Goal: Task Accomplishment & Management: Manage account settings

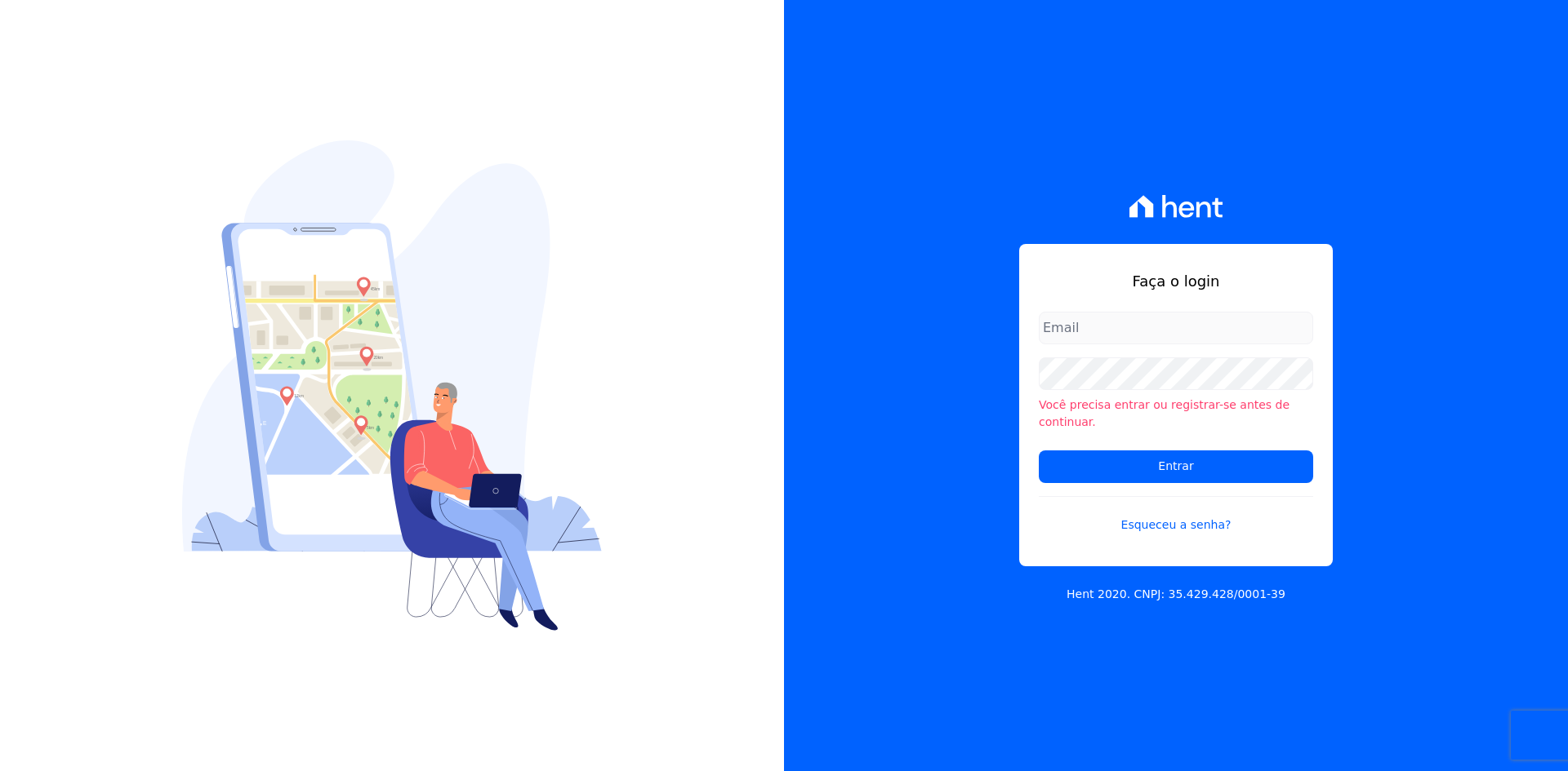
type input "[PERSON_NAME][EMAIL_ADDRESS][DOMAIN_NAME]"
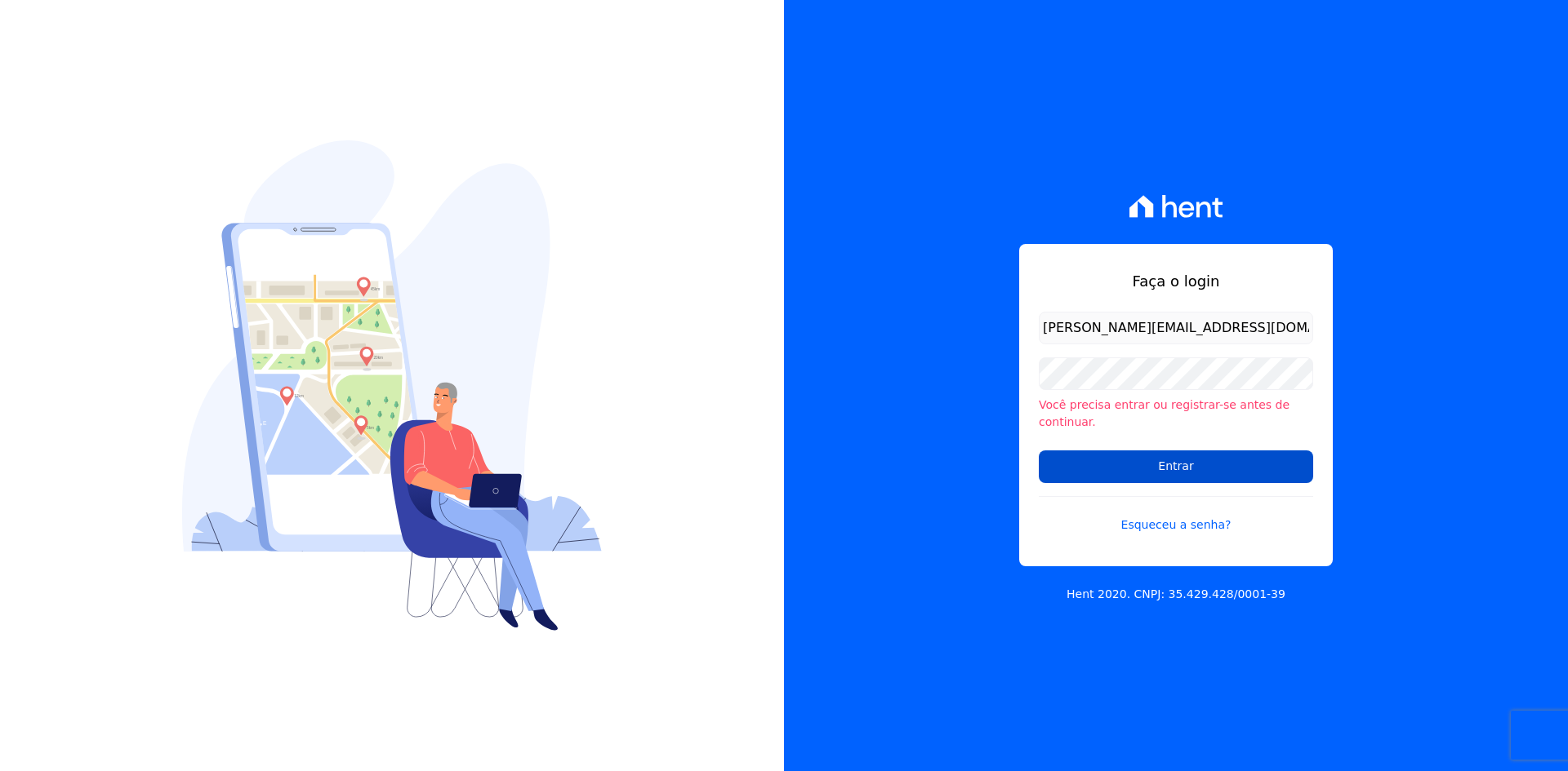
click at [1183, 454] on input "Entrar" at bounding box center [1175, 467] width 274 height 33
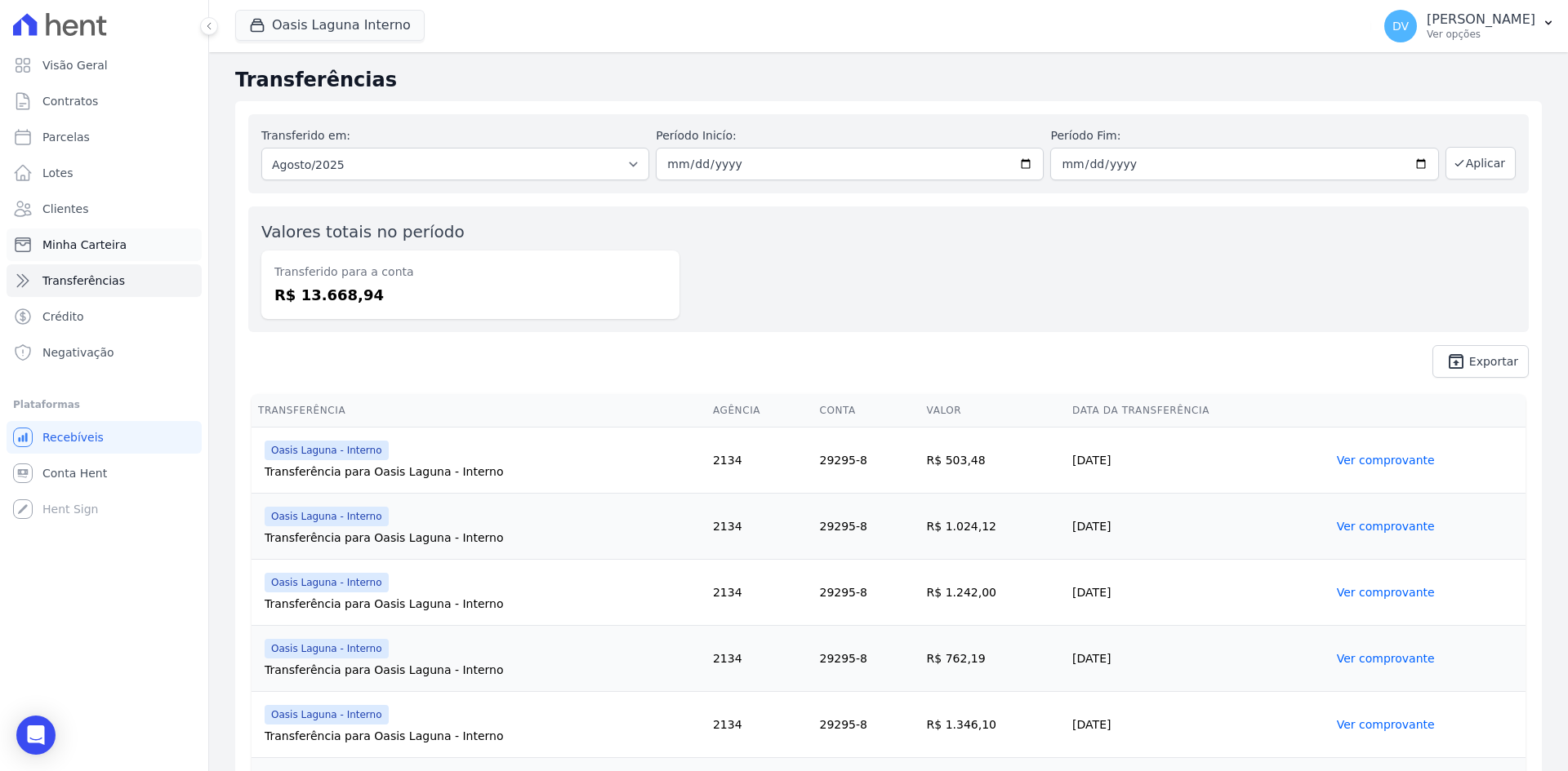
click at [83, 241] on span "Minha Carteira" at bounding box center [84, 244] width 84 height 16
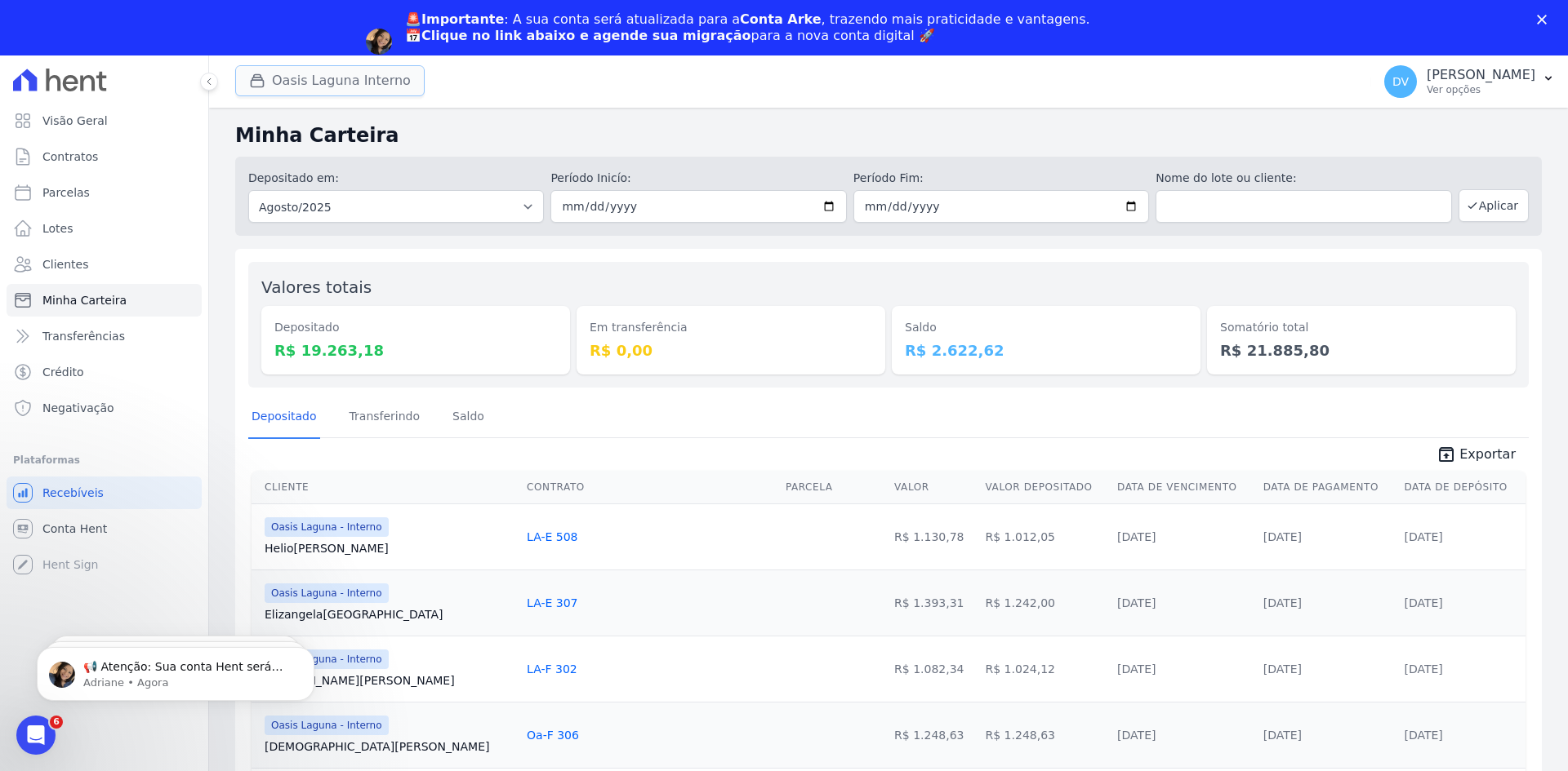
click at [300, 88] on button "Oasis Laguna Interno" at bounding box center [330, 81] width 190 height 31
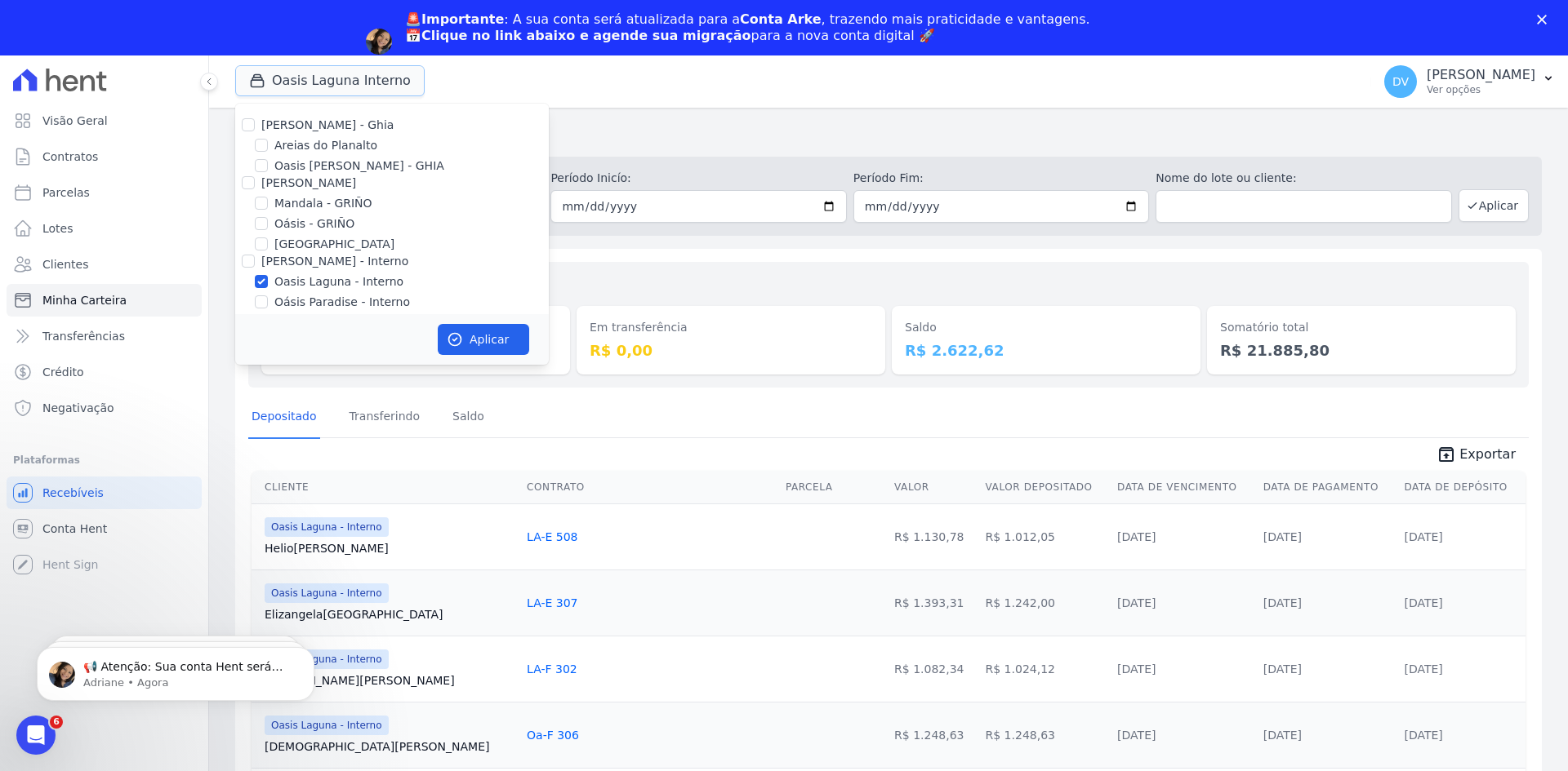
scroll to position [82, 0]
click at [261, 197] on input "Oasis Laguna - Interno" at bounding box center [261, 200] width 13 height 13
checkbox input "false"
click at [263, 243] on input "Parque do Planalto - Interno" at bounding box center [261, 240] width 13 height 13
checkbox input "true"
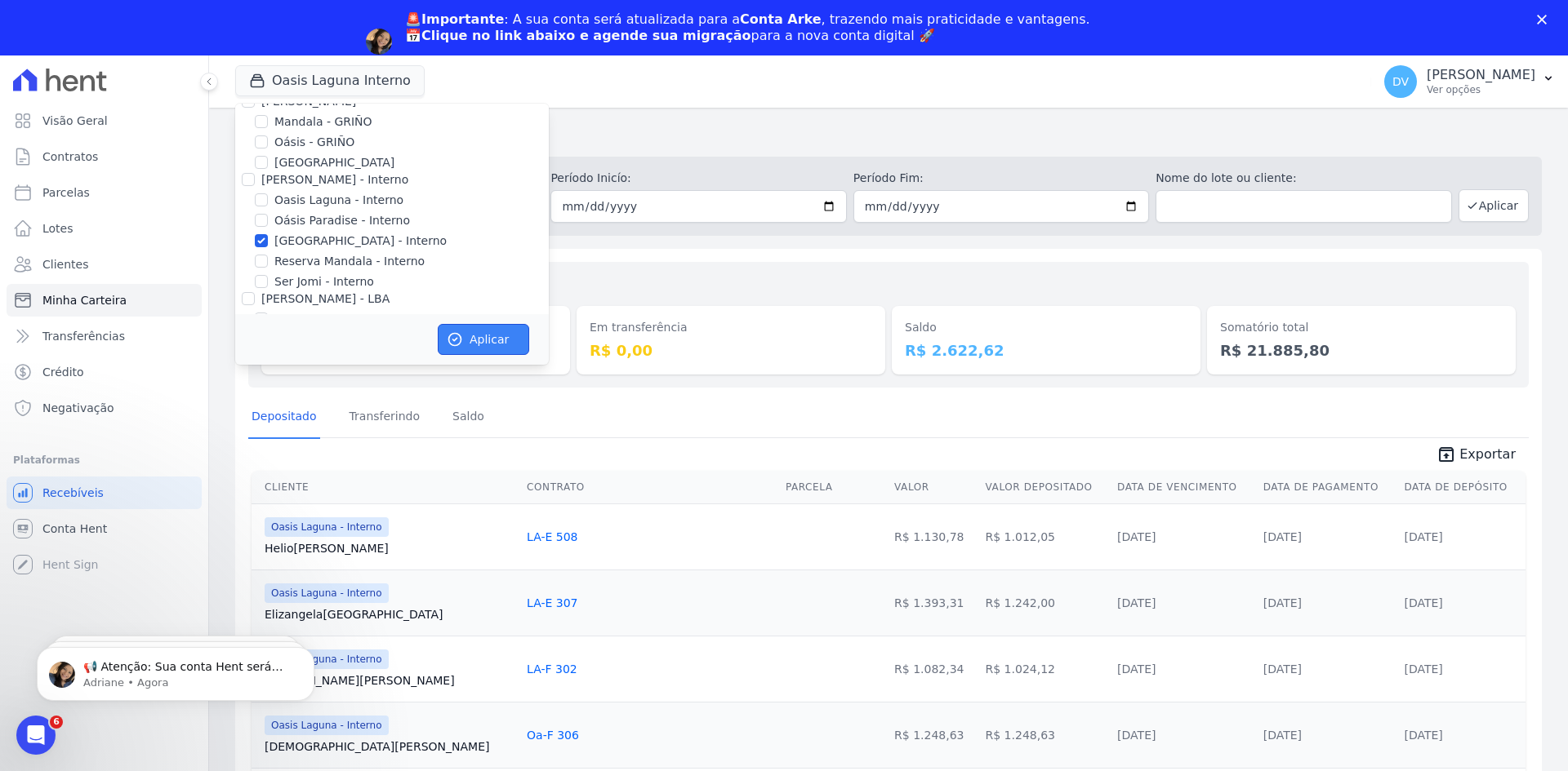
click at [478, 335] on button "Aplicar" at bounding box center [483, 339] width 92 height 31
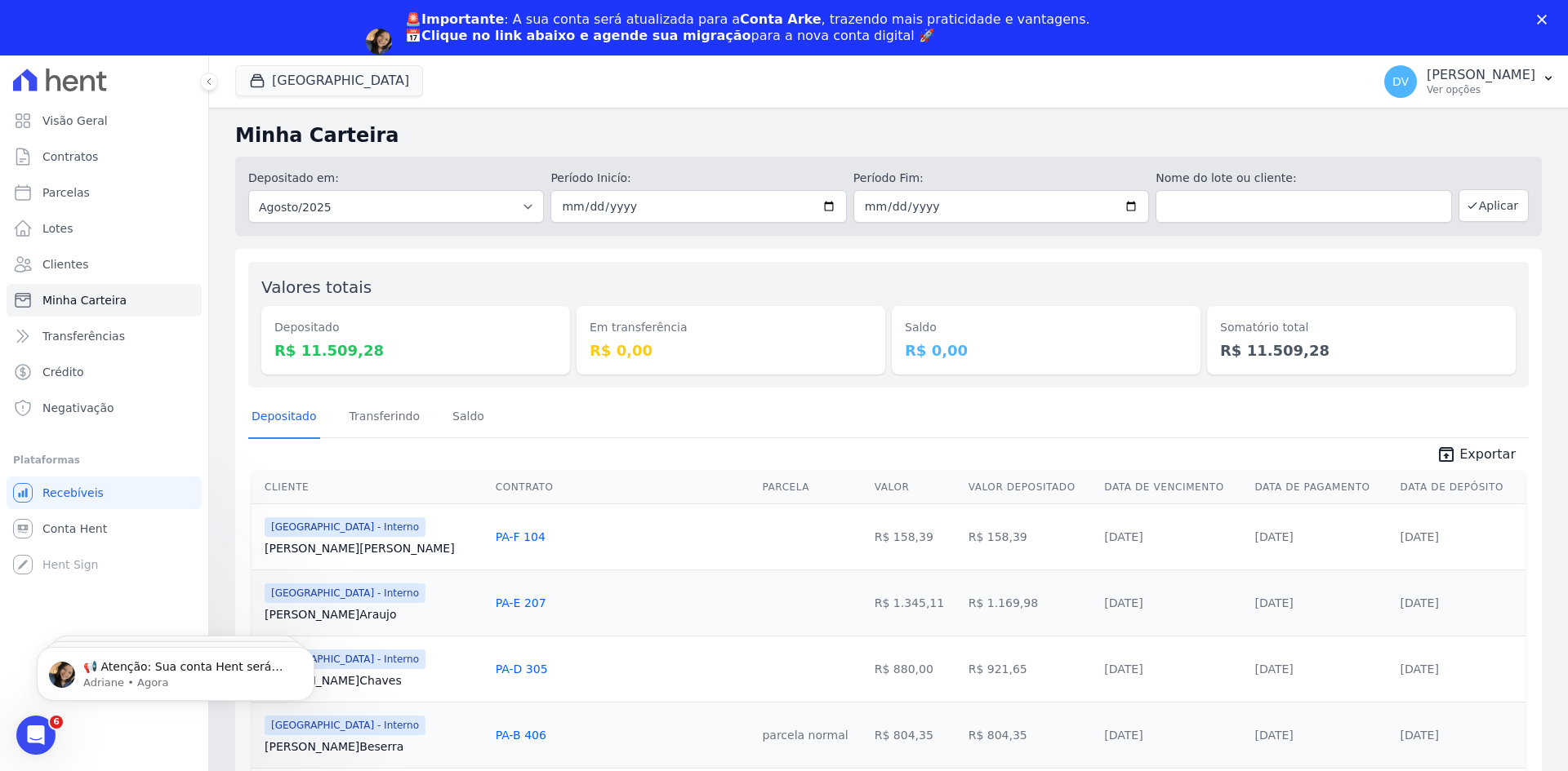
scroll to position [0, 0]
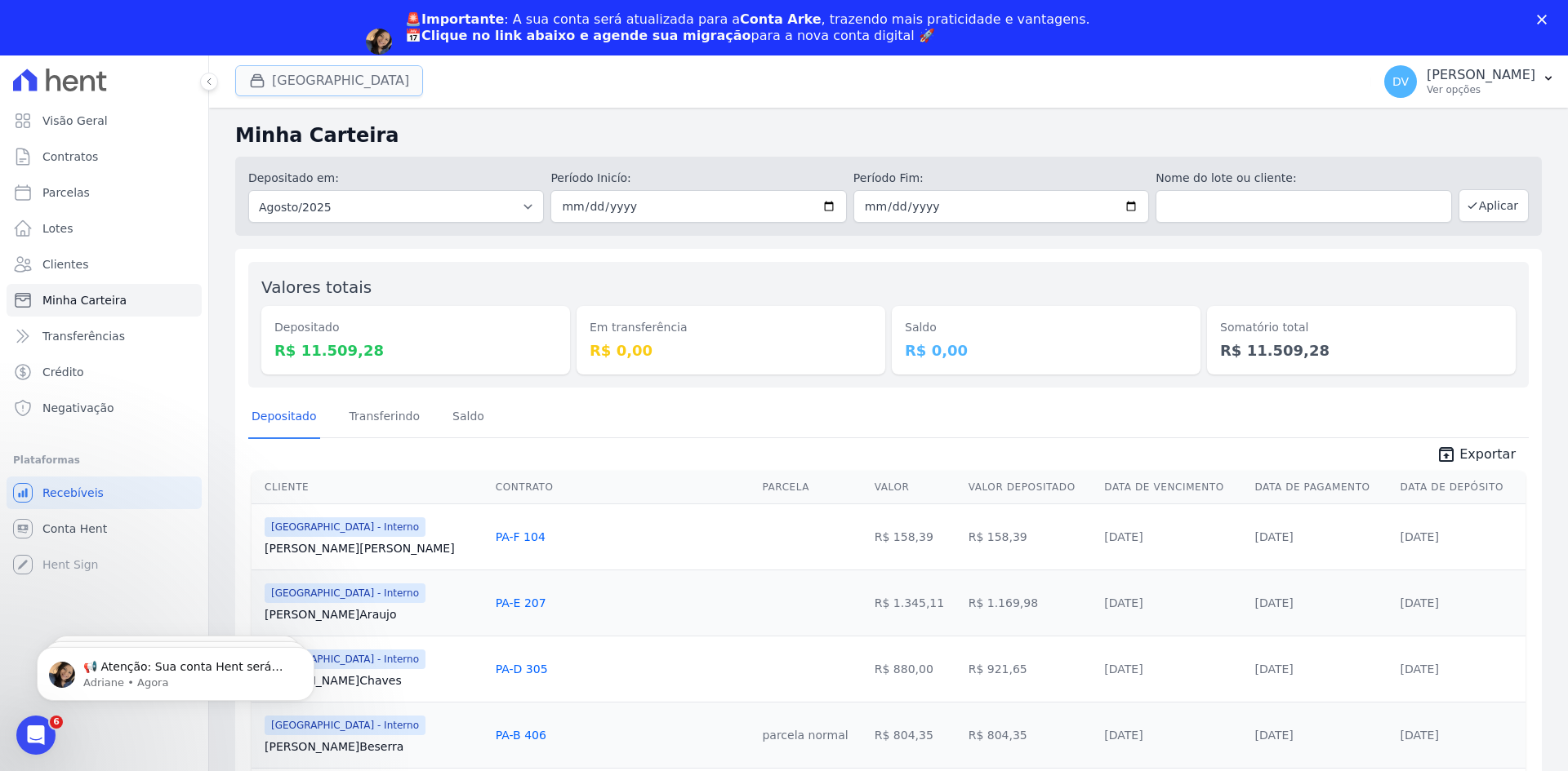
click at [330, 78] on button "Parque Do Planalto Interno" at bounding box center [329, 81] width 188 height 31
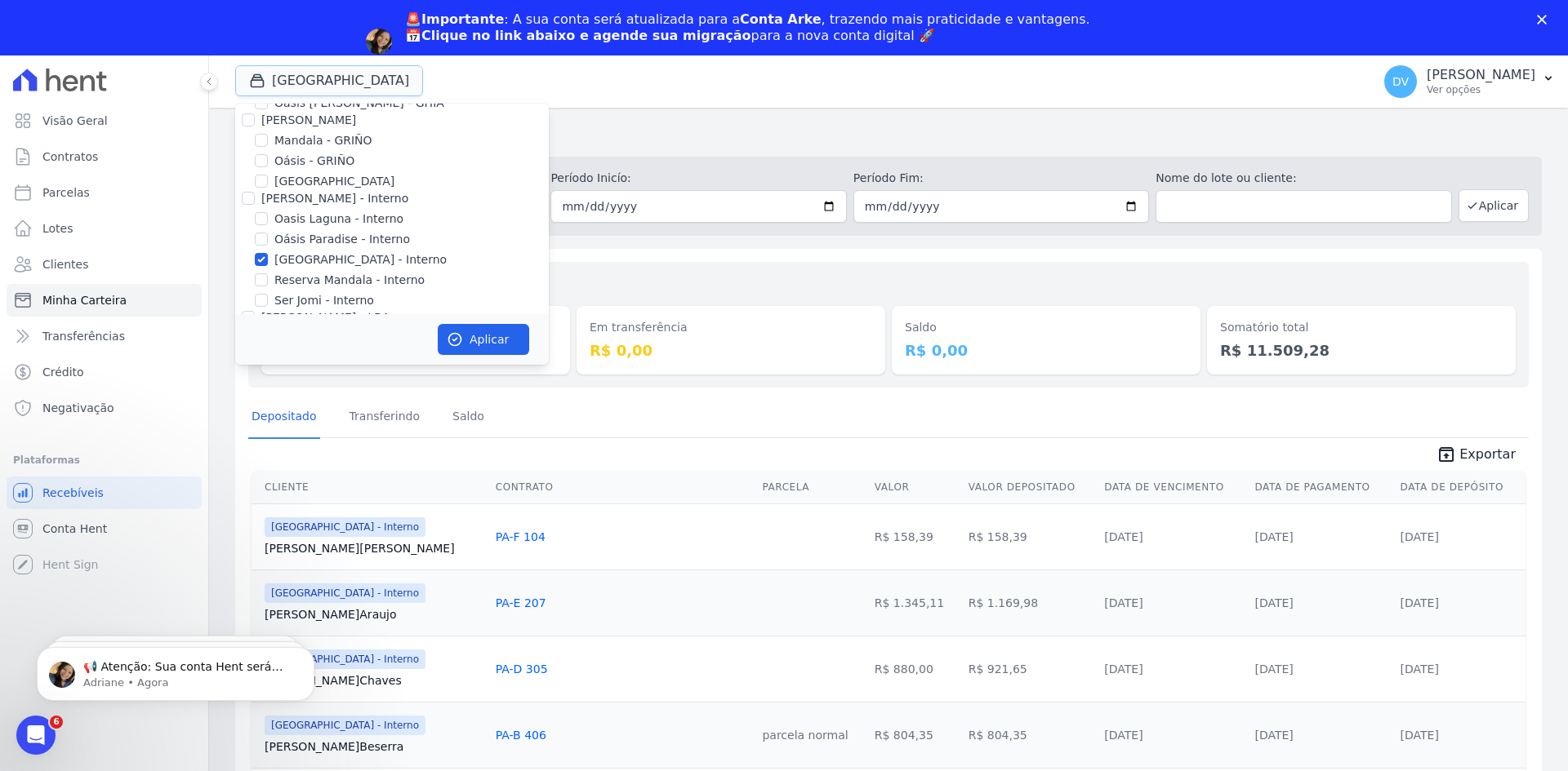
scroll to position [129, 0]
click at [258, 186] on div at bounding box center [261, 194] width 13 height 16
click at [260, 198] on input "Parque do Planalto - Interno" at bounding box center [261, 194] width 13 height 13
checkbox input "false"
click at [263, 215] on input "Reserva Mandala - Interno" at bounding box center [261, 214] width 13 height 13
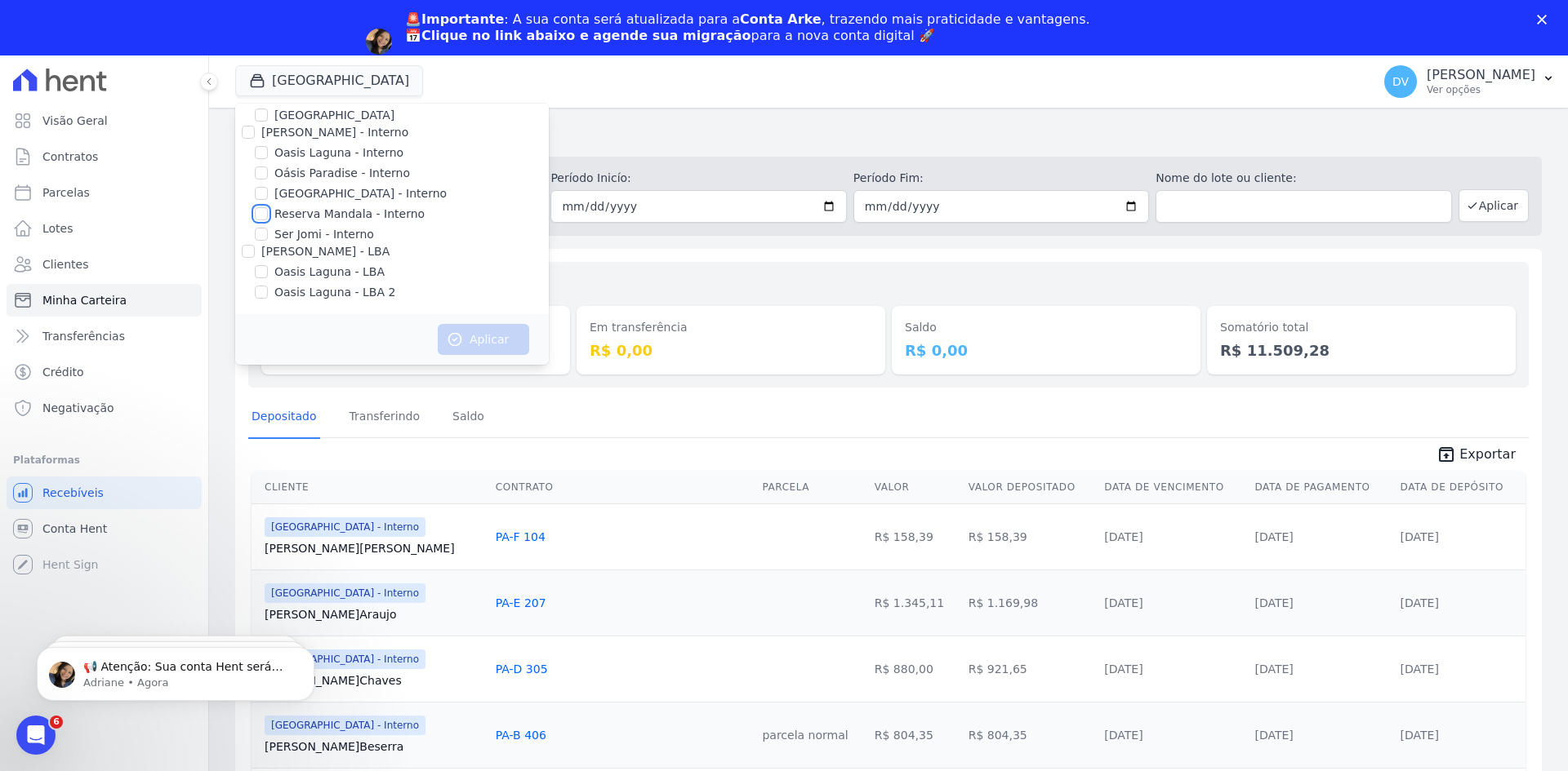
checkbox input "true"
click at [483, 339] on button "Aplicar" at bounding box center [483, 339] width 92 height 31
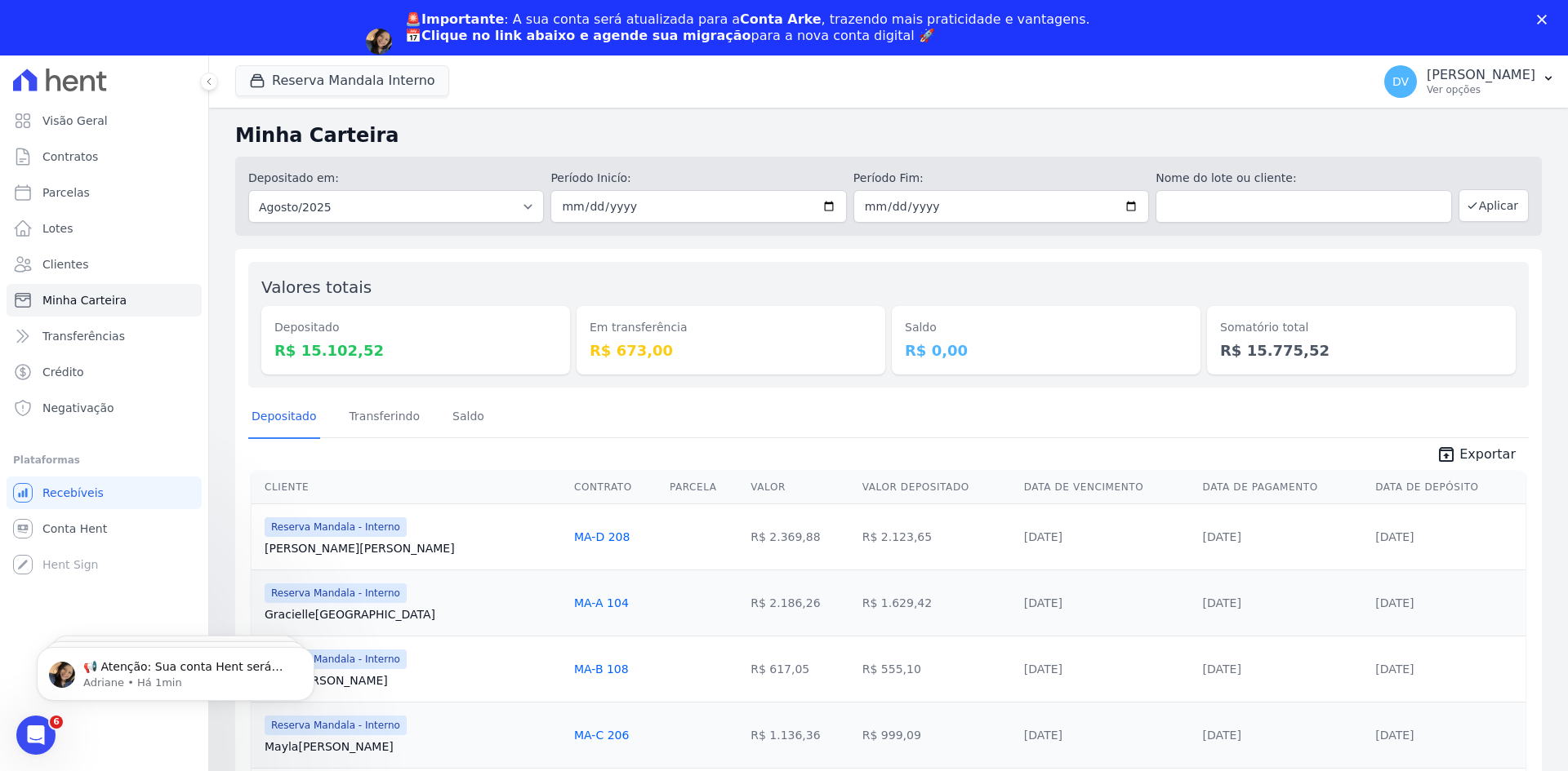
scroll to position [0, 0]
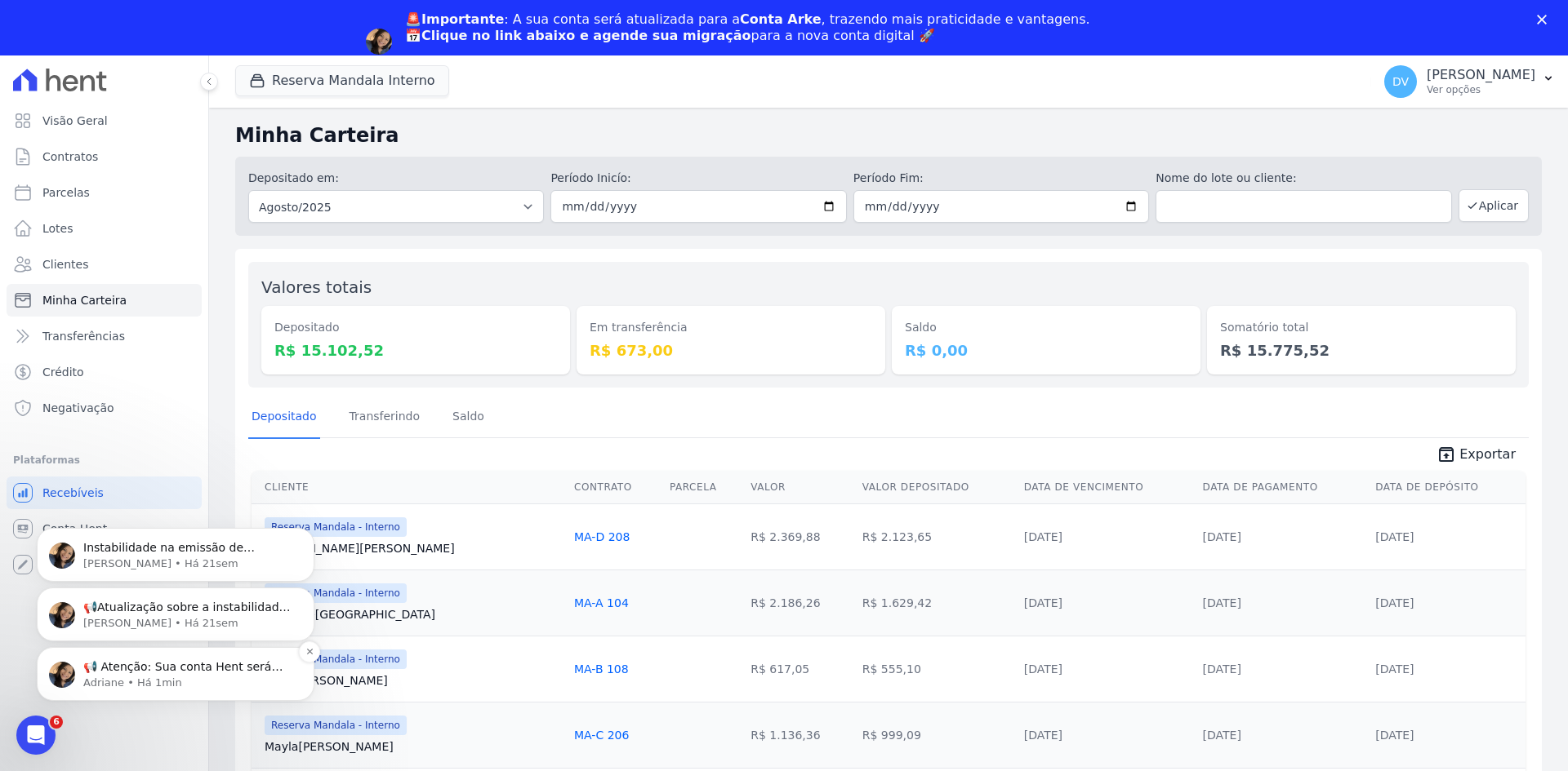
click at [136, 674] on p "📢 Atenção: Sua conta Hent será migrada para a Conta Arke! Estamos trazendo para…" at bounding box center [189, 668] width 211 height 16
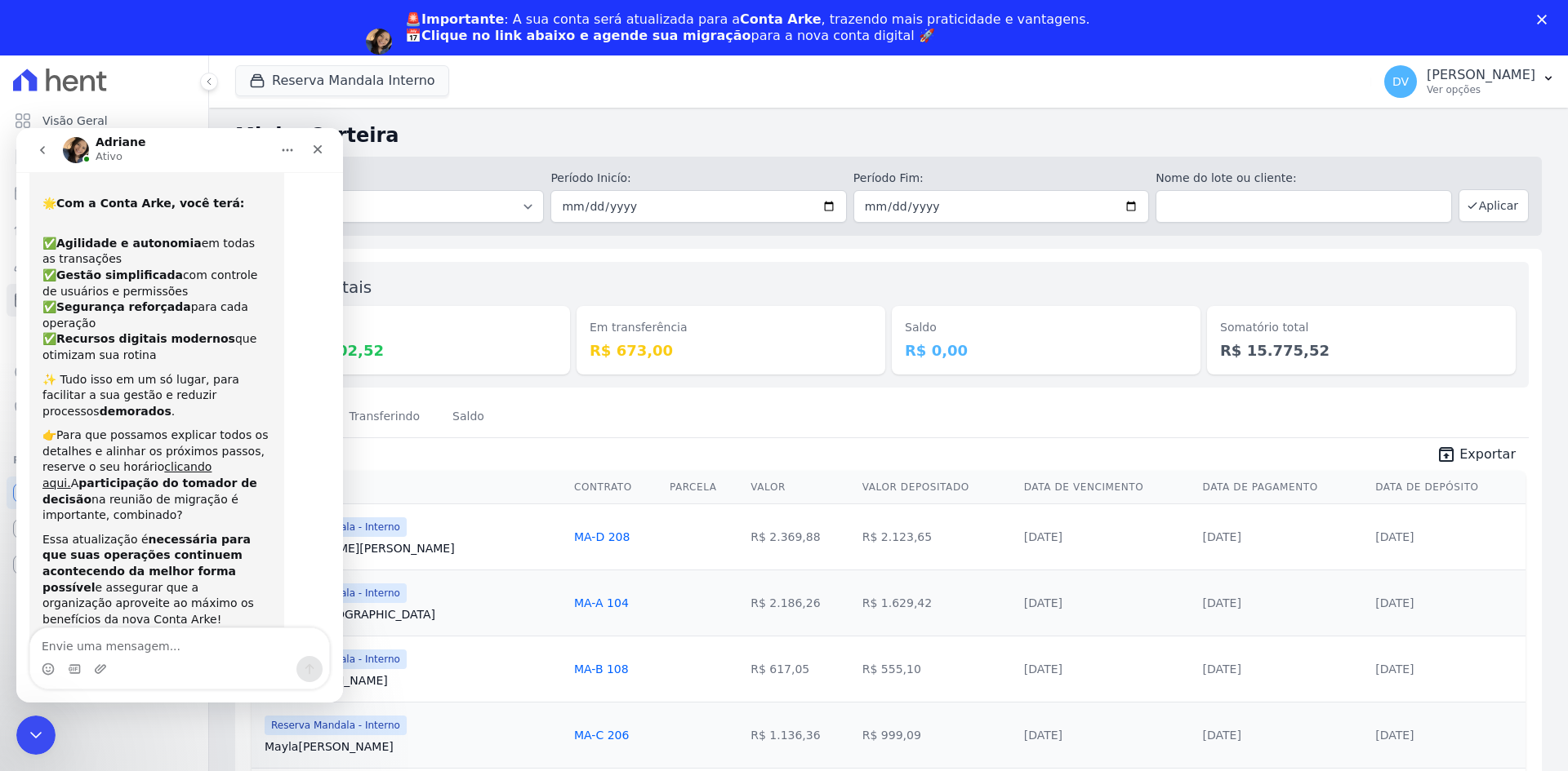
scroll to position [138, 0]
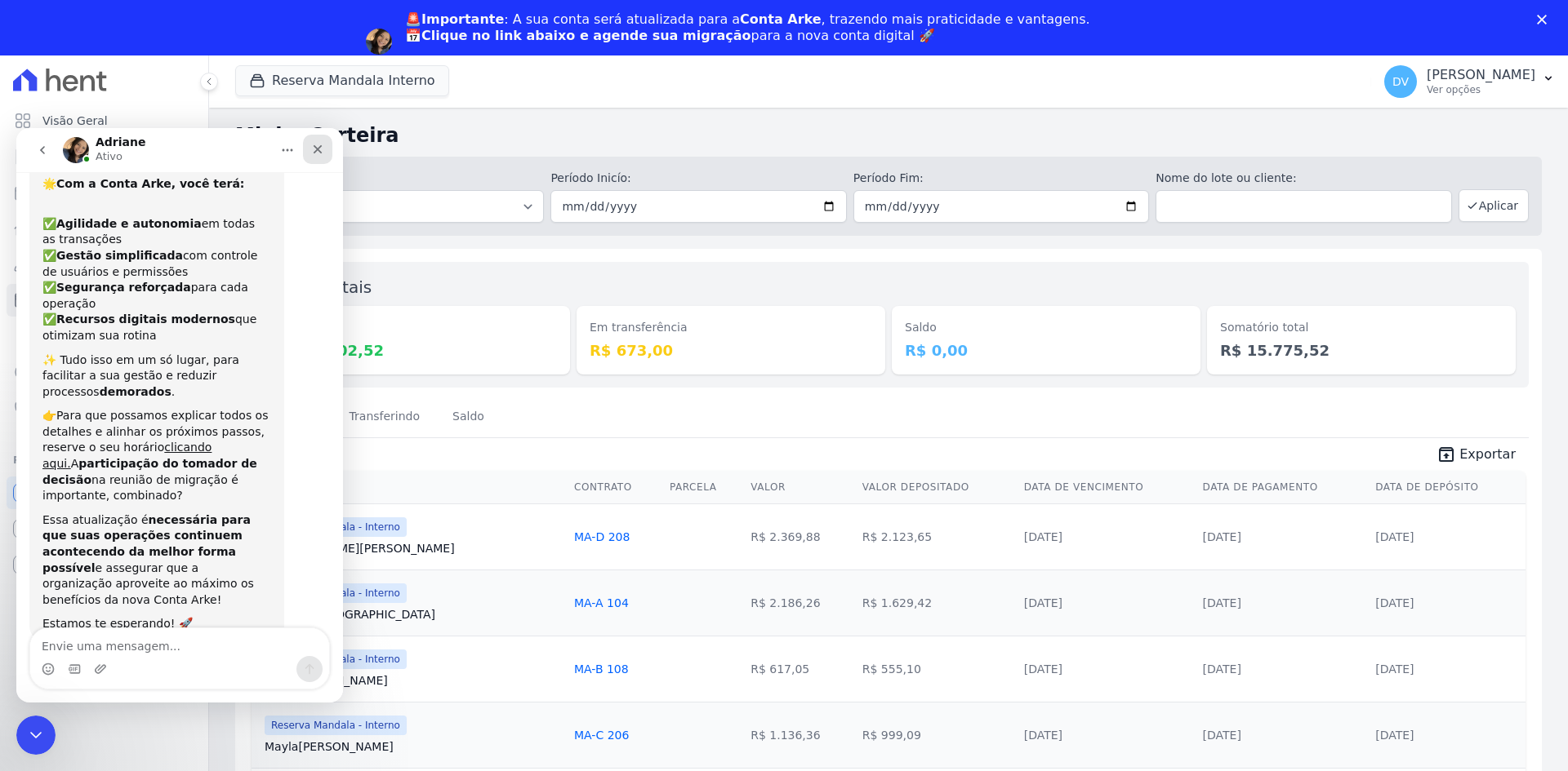
click at [316, 147] on icon "Fechar" at bounding box center [317, 150] width 9 height 9
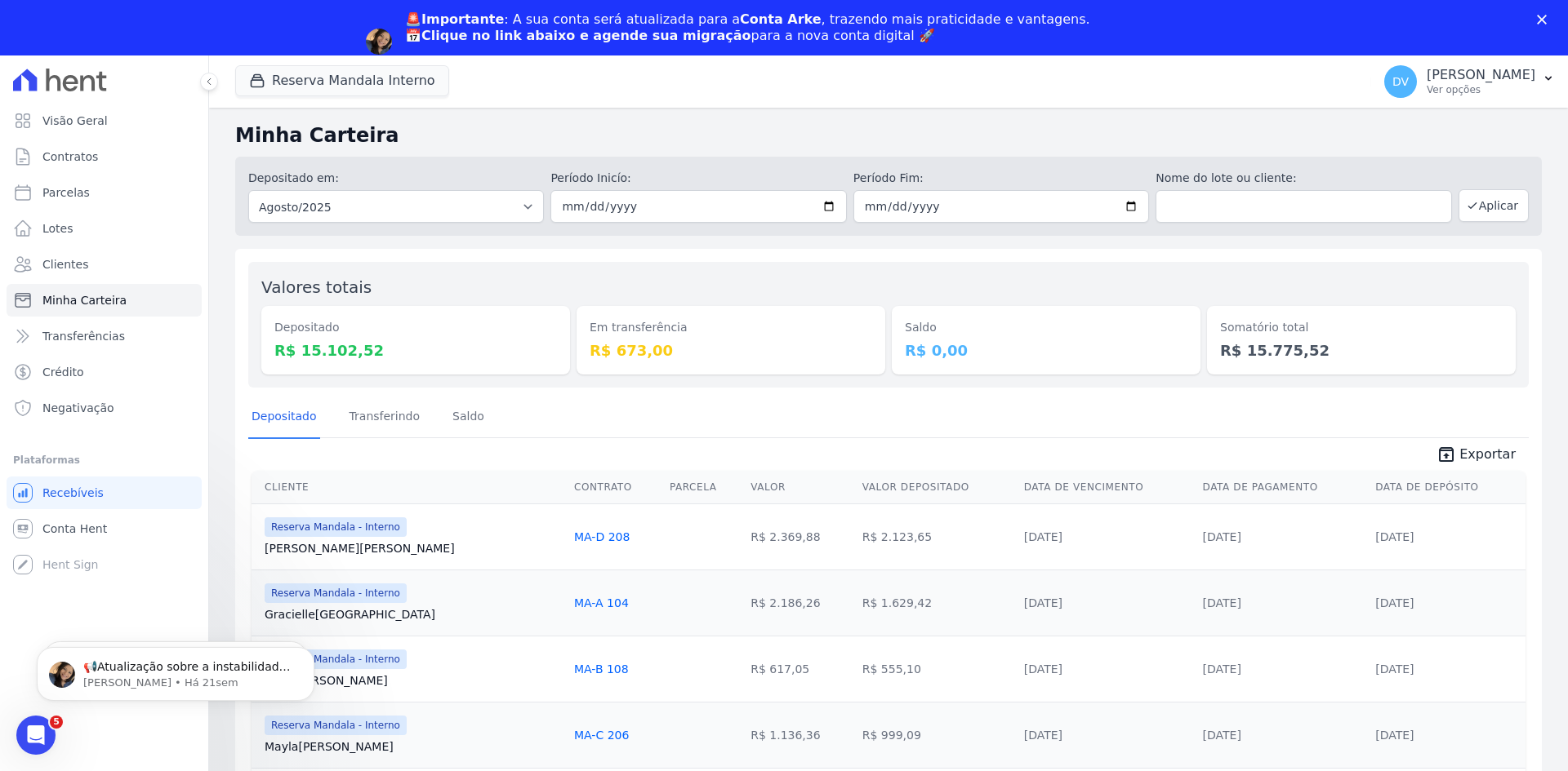
scroll to position [0, 0]
